Goal: Task Accomplishment & Management: Manage account settings

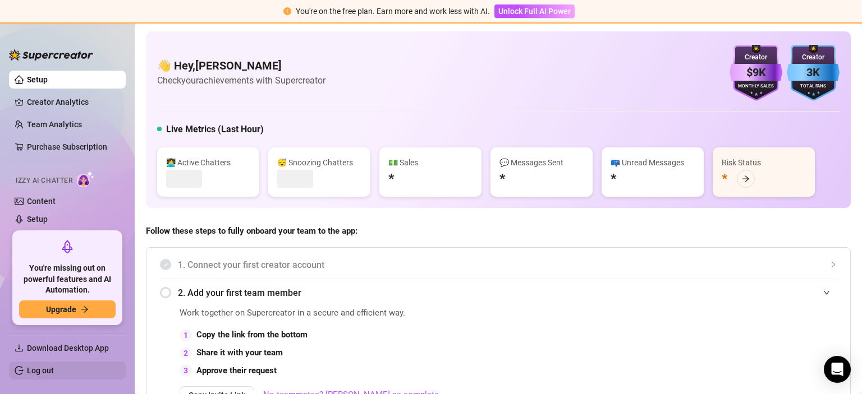
click at [52, 371] on link "Log out" at bounding box center [40, 370] width 27 height 9
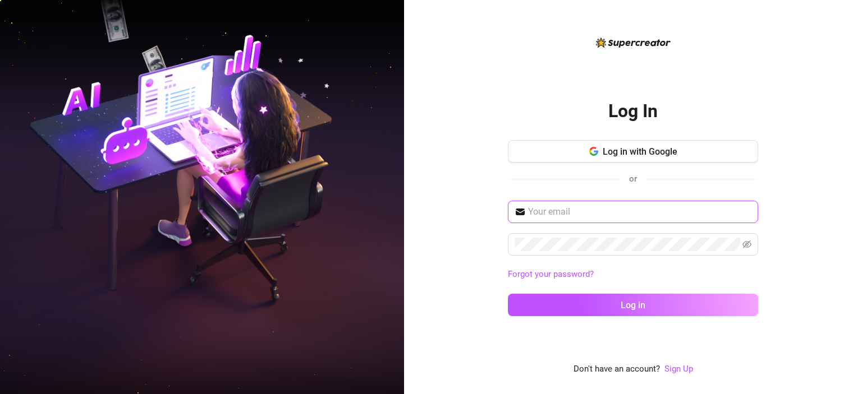
click at [598, 208] on input "text" at bounding box center [639, 211] width 223 height 13
paste input "[EMAIL_ADDRESS][DOMAIN_NAME]"
type input "[EMAIL_ADDRESS][DOMAIN_NAME]"
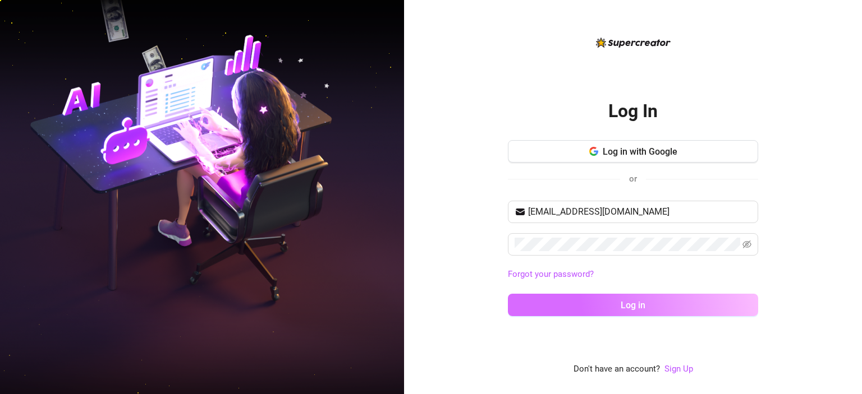
click at [630, 295] on button "Log in" at bounding box center [633, 305] width 250 height 22
